Goal: Transaction & Acquisition: Register for event/course

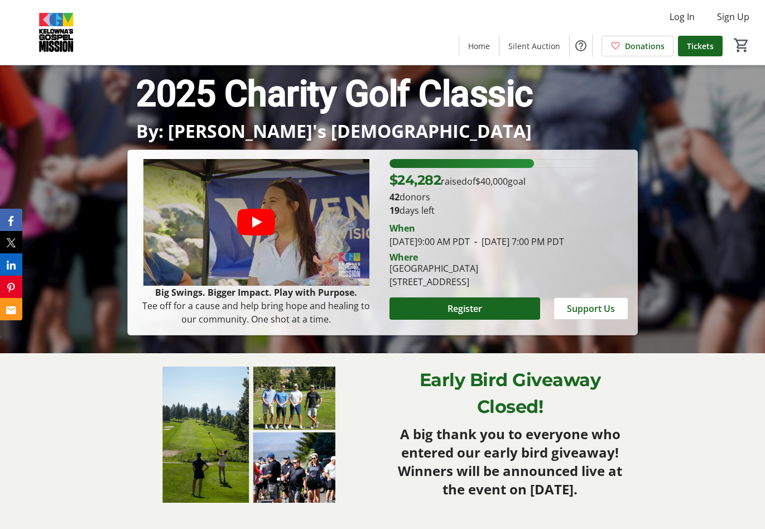
scroll to position [186, 0]
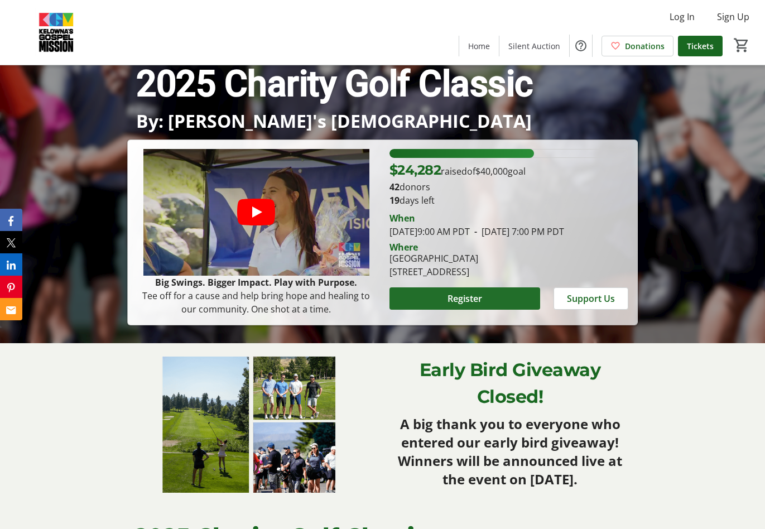
click at [474, 303] on span "Register" at bounding box center [464, 298] width 35 height 13
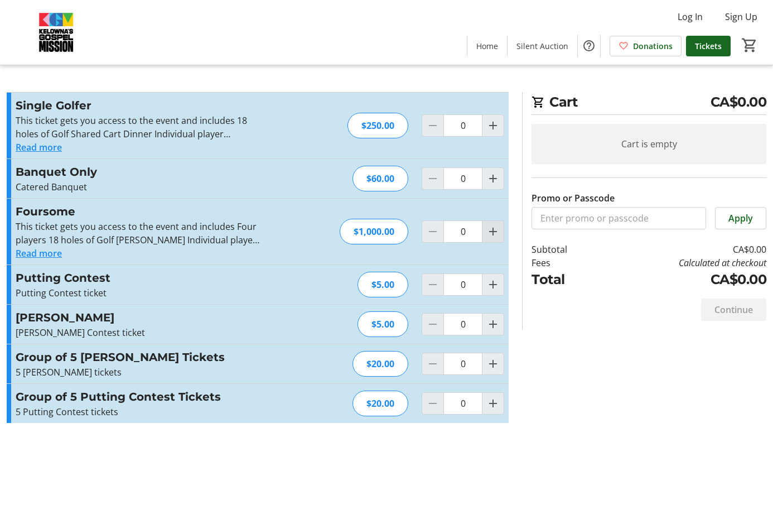
click at [494, 239] on span "Increment by one" at bounding box center [492, 231] width 21 height 21
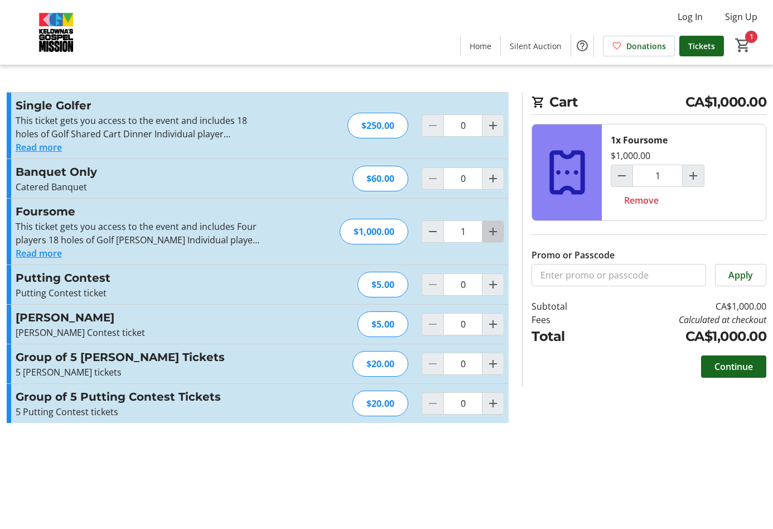
click at [488, 232] on mat-icon "Increment by one" at bounding box center [492, 231] width 13 height 13
type input "2"
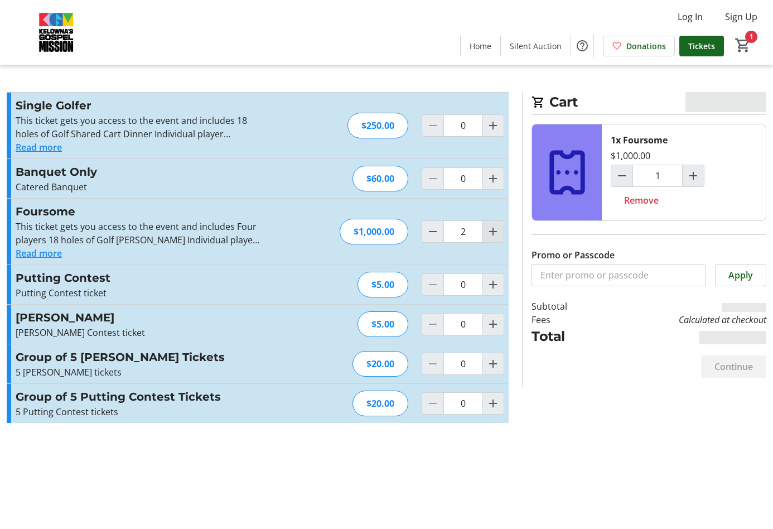
type input "2"
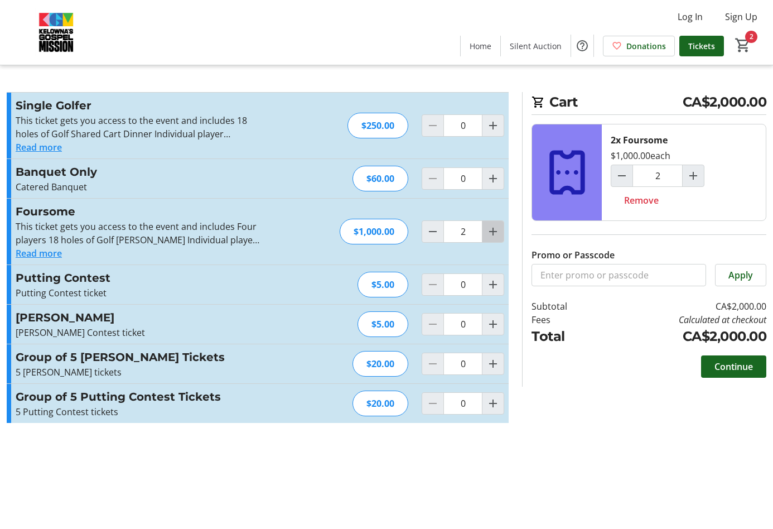
click at [495, 233] on mat-icon "Increment by one" at bounding box center [492, 231] width 13 height 13
type input "3"
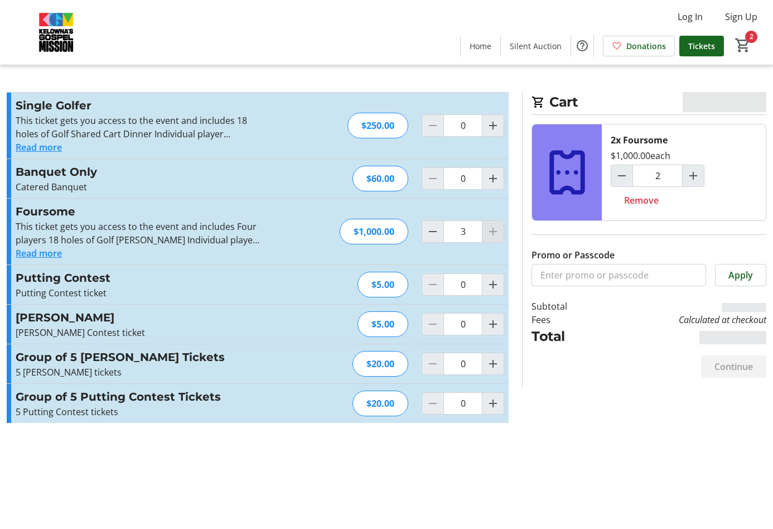
type input "3"
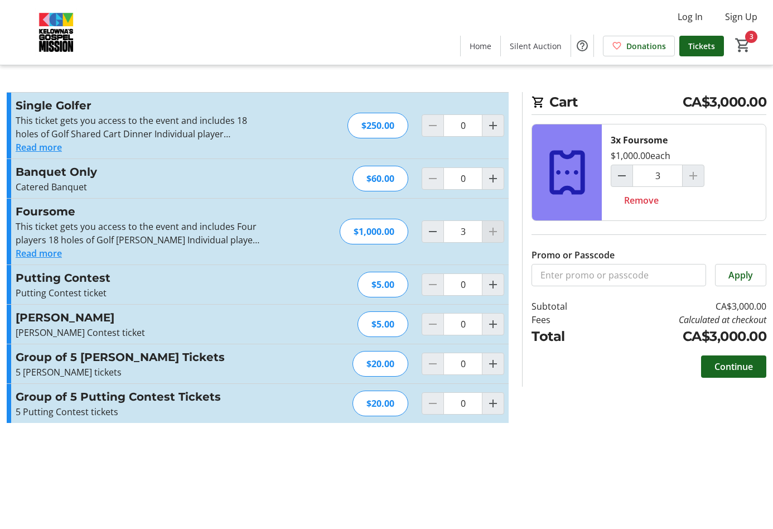
click at [495, 233] on div at bounding box center [493, 231] width 22 height 22
click at [491, 234] on div at bounding box center [493, 231] width 22 height 22
click at [434, 233] on mat-icon "Decrement by one" at bounding box center [432, 231] width 13 height 13
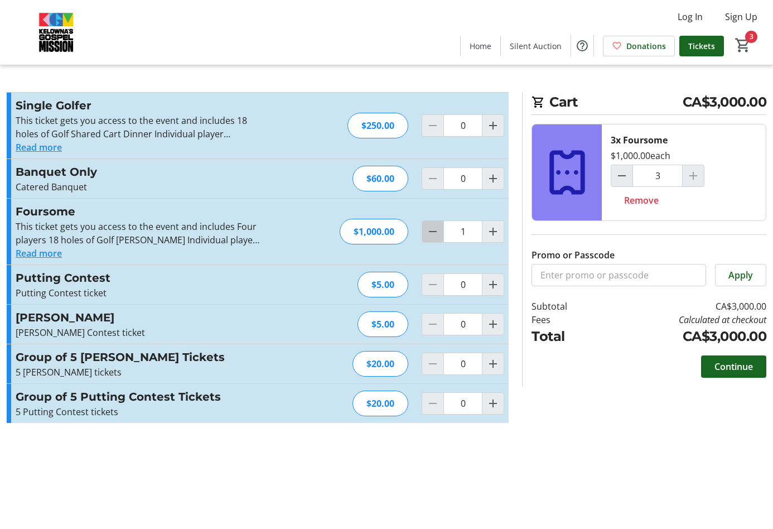
type input "0"
click at [434, 233] on div at bounding box center [433, 231] width 22 height 22
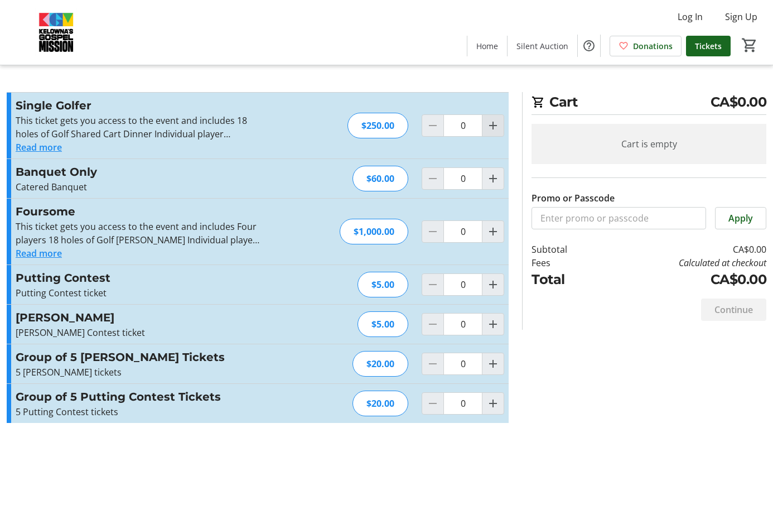
click at [493, 124] on mat-icon "Increment by one" at bounding box center [492, 125] width 13 height 13
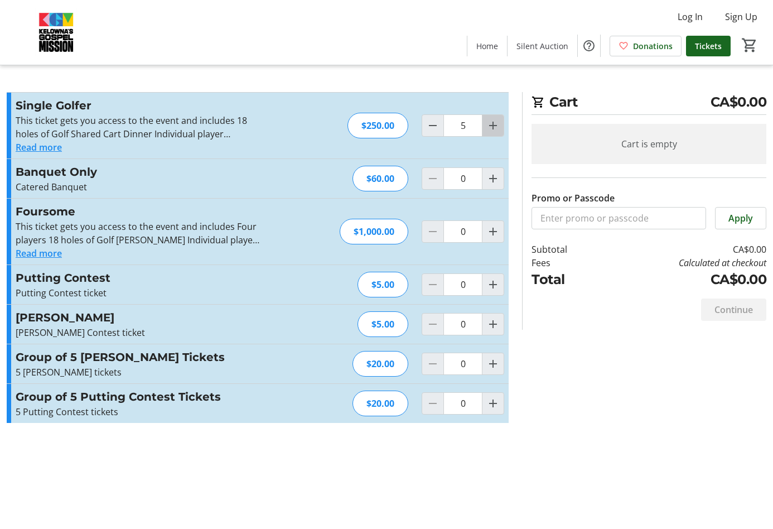
click at [493, 124] on mat-icon "Increment by one" at bounding box center [492, 125] width 13 height 13
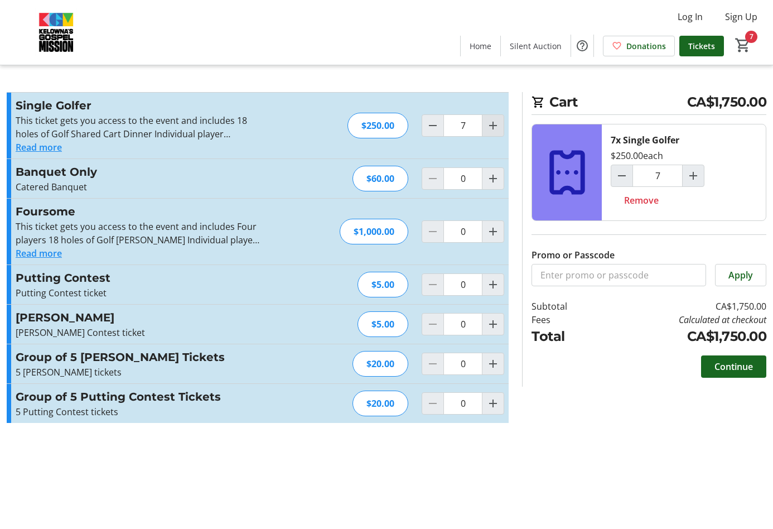
click at [493, 124] on mat-icon "Increment by one" at bounding box center [492, 125] width 13 height 13
type input "9"
click at [493, 124] on div at bounding box center [493, 125] width 22 height 22
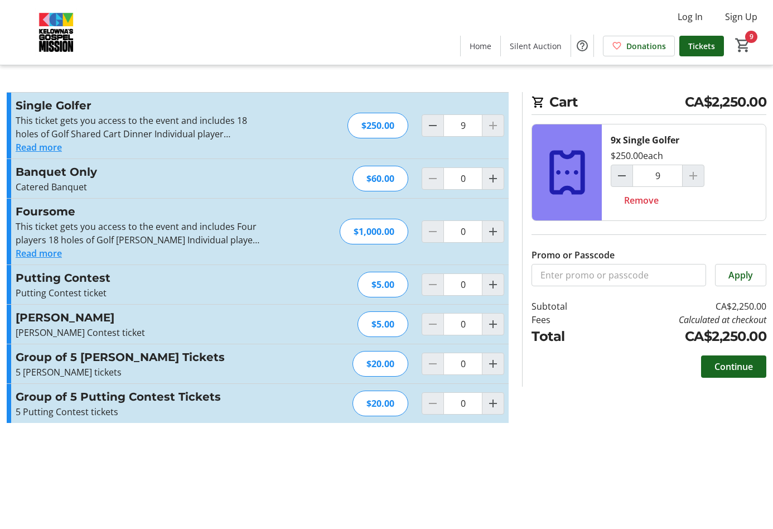
click at [493, 127] on div at bounding box center [493, 125] width 22 height 22
click at [433, 127] on mat-icon "Decrement by one" at bounding box center [432, 125] width 13 height 13
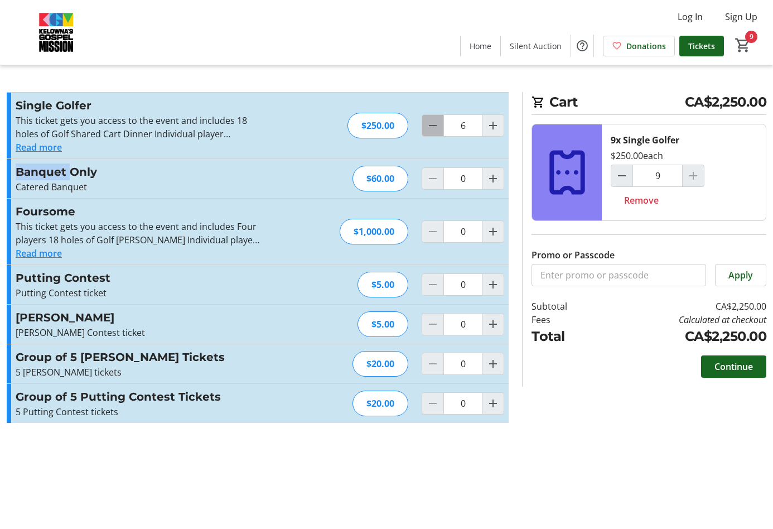
click at [433, 127] on mat-icon "Decrement by one" at bounding box center [432, 125] width 13 height 13
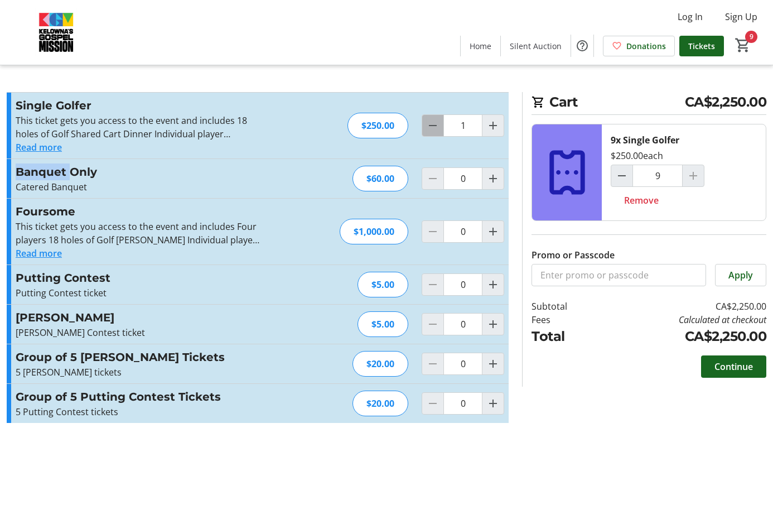
click at [433, 127] on mat-icon "Decrement by one" at bounding box center [432, 125] width 13 height 13
type input "0"
click at [433, 127] on div at bounding box center [433, 125] width 22 height 22
